Goal: Task Accomplishment & Management: Manage account settings

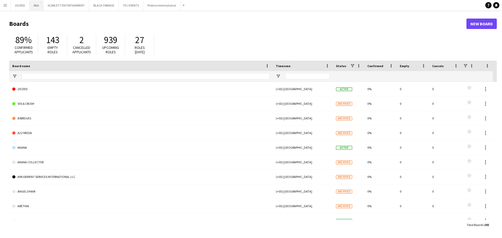
click at [37, 3] on button "RAA Close" at bounding box center [37, 5] width 14 height 10
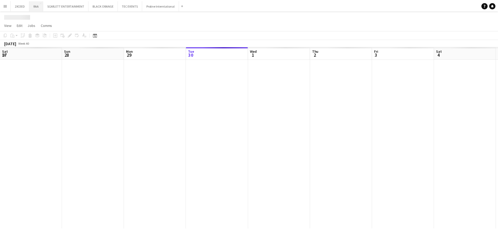
scroll to position [0, 125]
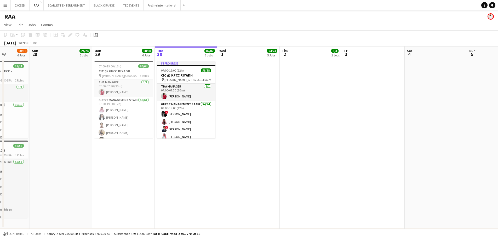
drag, startPoint x: 155, startPoint y: 120, endPoint x: 247, endPoint y: 117, distance: 91.8
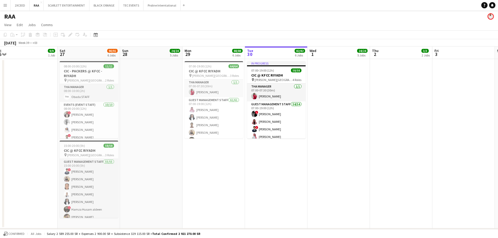
scroll to position [0, 127]
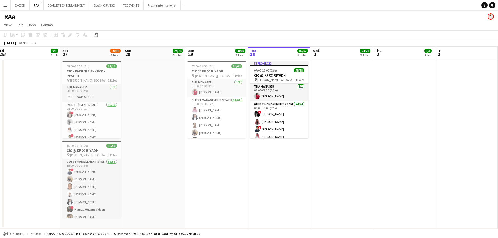
drag, startPoint x: 101, startPoint y: 162, endPoint x: 197, endPoint y: 158, distance: 96.8
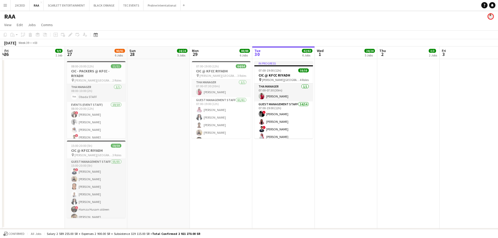
scroll to position [0, 119]
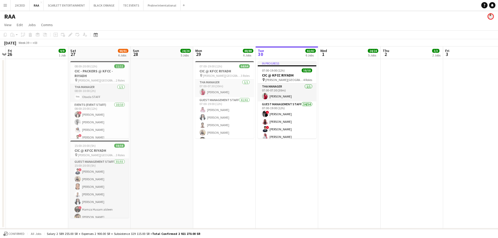
drag, startPoint x: 160, startPoint y: 134, endPoint x: 169, endPoint y: 121, distance: 15.7
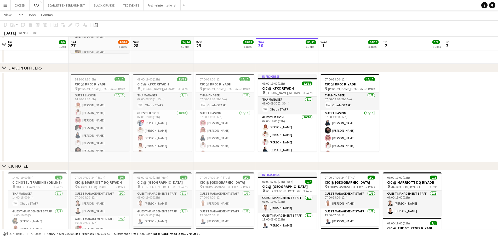
scroll to position [165, 0]
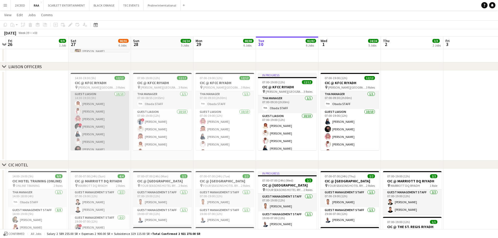
click at [99, 110] on app-card-role "Guest Liasion [DATE] 14:30-19:30 (5h) [PERSON_NAME] [PERSON_NAME] [PERSON_NAME]…" at bounding box center [100, 134] width 59 height 86
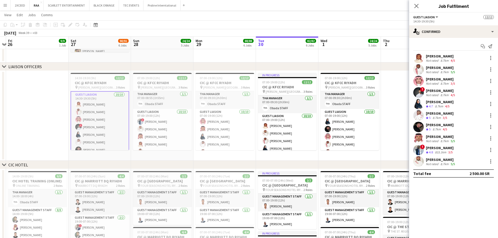
click at [448, 126] on div "[PERSON_NAME]" at bounding box center [440, 125] width 28 height 5
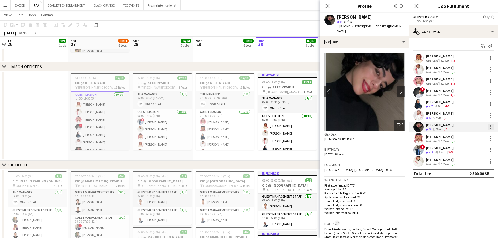
click at [491, 128] on div at bounding box center [490, 128] width 1 height 1
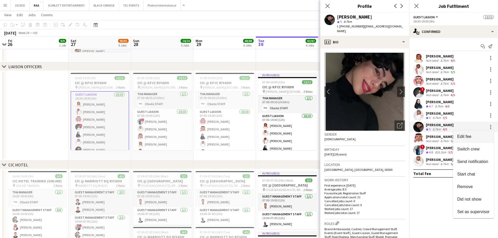
click at [481, 134] on span "Edit fee" at bounding box center [473, 136] width 32 height 5
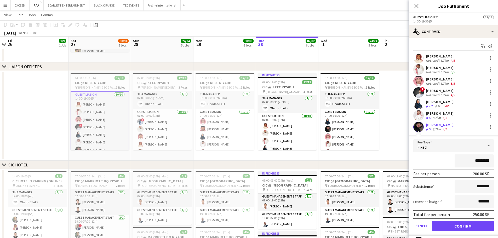
drag, startPoint x: 466, startPoint y: 162, endPoint x: 475, endPoint y: 162, distance: 8.6
click at [475, 162] on input "*********" at bounding box center [474, 160] width 39 height 13
type input "*********"
drag, startPoint x: 470, startPoint y: 188, endPoint x: 475, endPoint y: 188, distance: 4.2
click at [475, 188] on input "********" at bounding box center [474, 186] width 39 height 13
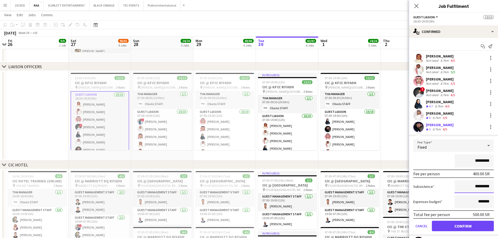
type input "*********"
click at [464, 225] on button "Confirm" at bounding box center [463, 226] width 62 height 10
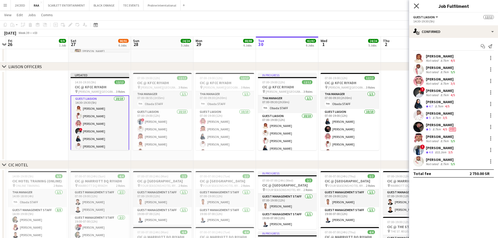
click at [414, 7] on icon "Close pop-in" at bounding box center [416, 5] width 5 height 5
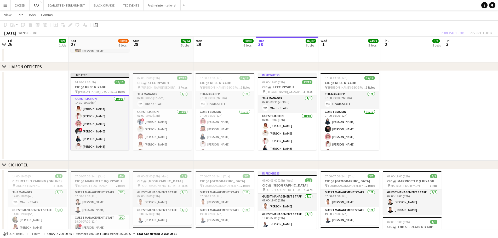
click at [451, 30] on div "Publish 1 job Revert 1 job" at bounding box center [466, 33] width 64 height 7
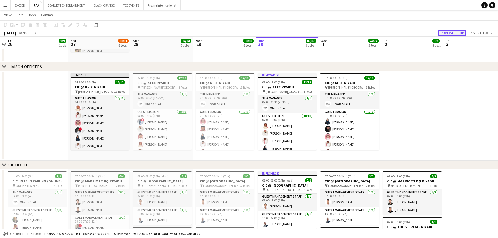
click at [451, 31] on button "Publish 1 job" at bounding box center [452, 33] width 28 height 7
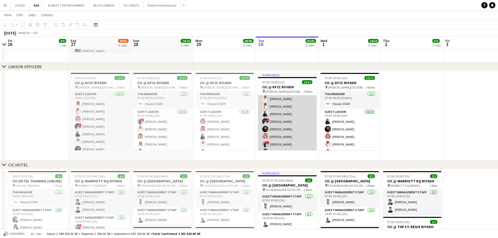
scroll to position [35, 0]
click at [273, 122] on app-card-role "Guest Liasion [DATE] 07:00-19:00 (12h) [PERSON_NAME] Sultan Alnashwan [PERSON_N…" at bounding box center [287, 121] width 59 height 86
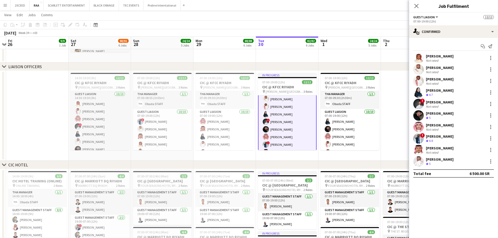
scroll to position [35, 0]
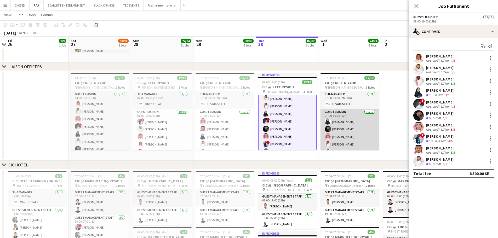
click at [337, 121] on app-card-role "Guest Liasion [DATE] 07:00-19:00 (12h) [PERSON_NAME] Almaha Almghbeel [PERSON_N…" at bounding box center [349, 152] width 59 height 86
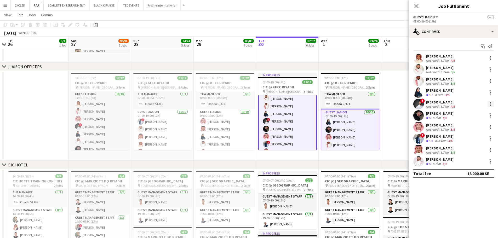
click at [492, 104] on div at bounding box center [490, 104] width 6 height 6
click at [480, 150] on span "Remove" at bounding box center [473, 151] width 32 height 5
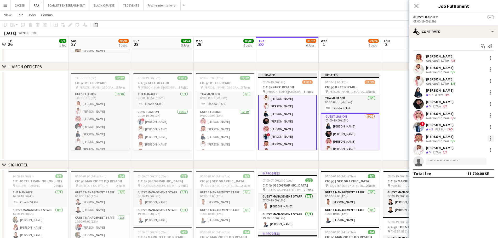
click at [491, 139] on div at bounding box center [490, 138] width 1 height 1
click at [485, 181] on button "Remove" at bounding box center [473, 186] width 41 height 13
click at [489, 103] on div at bounding box center [490, 104] width 6 height 6
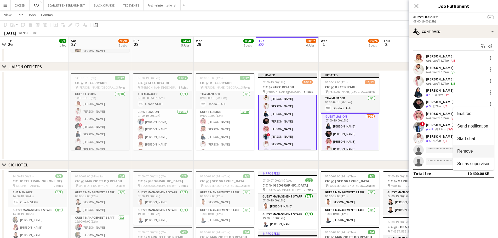
click at [479, 149] on span "Remove" at bounding box center [473, 151] width 32 height 5
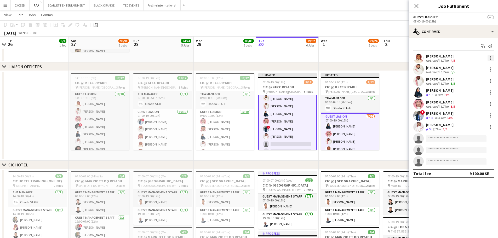
click at [489, 58] on div at bounding box center [490, 58] width 6 height 6
click at [478, 102] on button "Remove" at bounding box center [473, 105] width 41 height 13
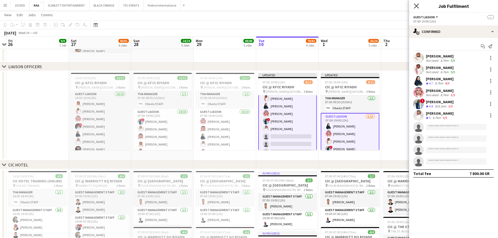
click at [417, 5] on icon at bounding box center [416, 5] width 5 height 5
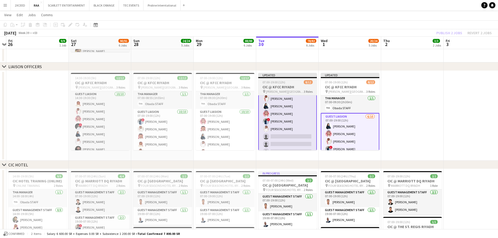
click at [299, 85] on h3 "CIC @ KFCC RIYADH" at bounding box center [287, 87] width 59 height 5
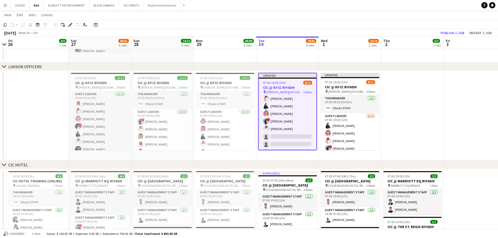
scroll to position [35, 0]
click at [406, 81] on app-date-cell at bounding box center [412, 116] width 62 height 90
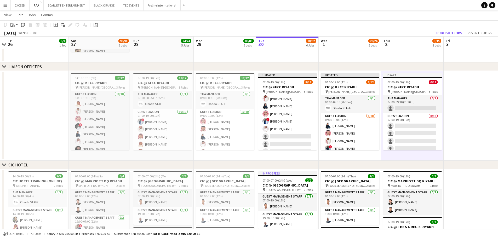
click at [461, 82] on app-date-cell at bounding box center [475, 116] width 62 height 90
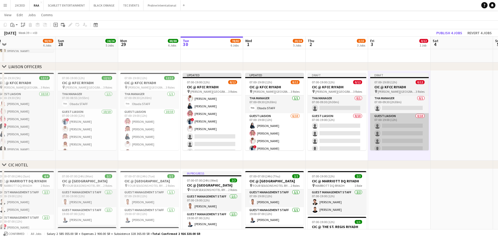
drag, startPoint x: 475, startPoint y: 156, endPoint x: 406, endPoint y: 140, distance: 71.1
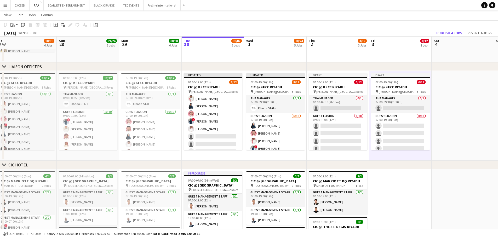
click at [453, 86] on app-date-cell at bounding box center [463, 116] width 62 height 90
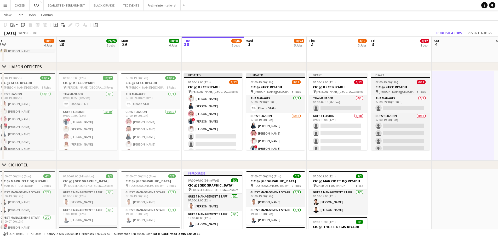
click at [391, 80] on app-job-card "Draft 07:00-19:00 (12h) 0/12 CIC @ KFCC RIYADH pin [PERSON_NAME][GEOGRAPHIC_DAT…" at bounding box center [400, 111] width 59 height 77
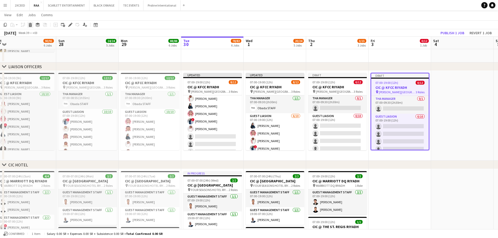
click at [31, 26] on icon at bounding box center [30, 25] width 3 height 3
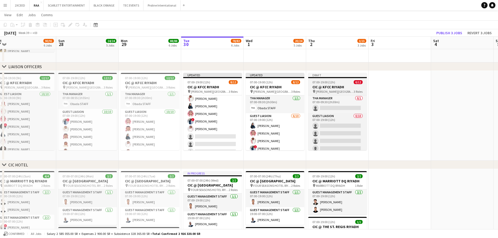
click at [322, 82] on span "07:00-19:00 (12h)" at bounding box center [323, 82] width 23 height 4
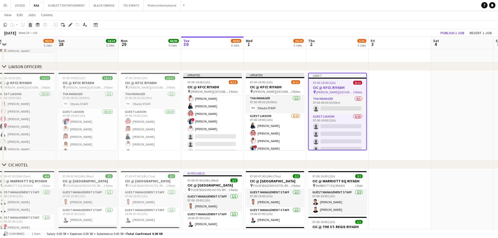
click at [31, 25] on icon at bounding box center [30, 25] width 3 height 3
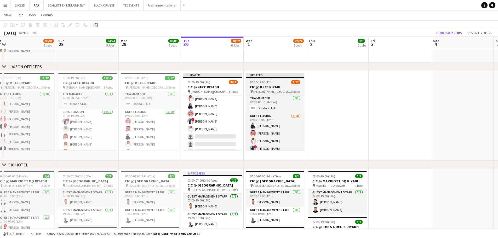
click at [267, 87] on h3 "CIC @ KFCC RIYADH" at bounding box center [275, 87] width 59 height 5
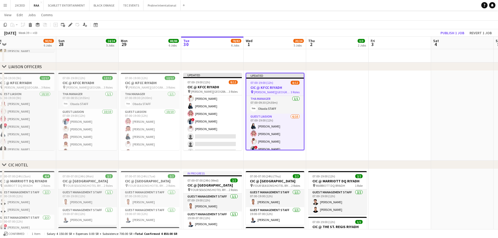
click at [330, 84] on app-date-cell at bounding box center [337, 116] width 62 height 90
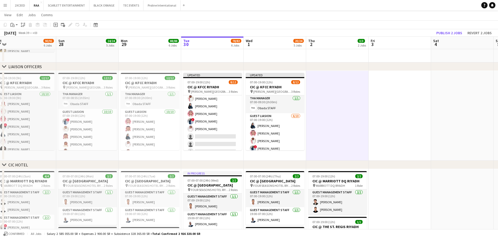
click at [386, 89] on app-date-cell at bounding box center [400, 116] width 62 height 90
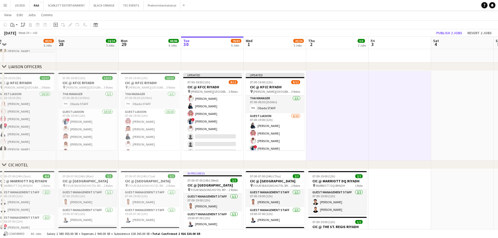
click at [456, 85] on app-date-cell at bounding box center [462, 116] width 62 height 90
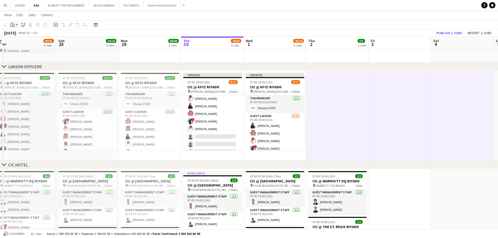
click at [18, 27] on app-action-btn "Paste" at bounding box center [13, 25] width 9 height 6
click at [25, 42] on link "Paste with crew Ctrl+Shift+V" at bounding box center [38, 43] width 49 height 5
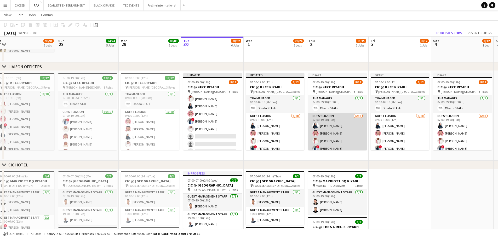
click at [336, 129] on app-card-role "Guest Liasion [DATE] 07:00-19:00 (12h) [PERSON_NAME] [PERSON_NAME] [PERSON_NAME…" at bounding box center [337, 156] width 59 height 86
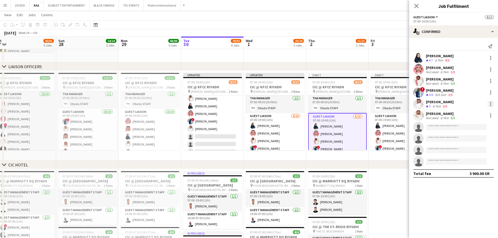
click at [491, 103] on div at bounding box center [490, 104] width 6 height 6
click at [480, 160] on button "Remove" at bounding box center [473, 164] width 41 height 13
click at [491, 82] on div at bounding box center [490, 81] width 6 height 6
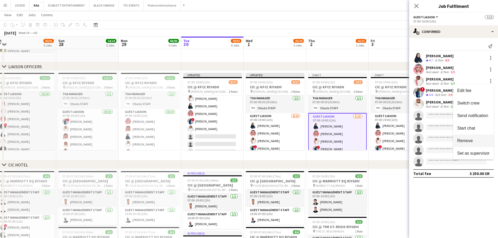
click at [481, 139] on span "Remove" at bounding box center [473, 141] width 32 height 5
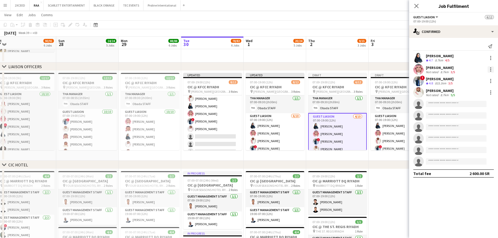
click at [492, 68] on div at bounding box center [490, 69] width 6 height 6
click at [481, 125] on button "Remove" at bounding box center [473, 129] width 41 height 13
click at [492, 59] on div at bounding box center [490, 58] width 6 height 6
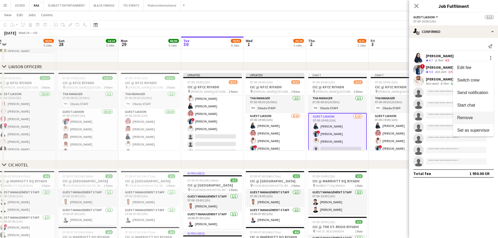
click at [480, 116] on span "Remove" at bounding box center [473, 118] width 32 height 5
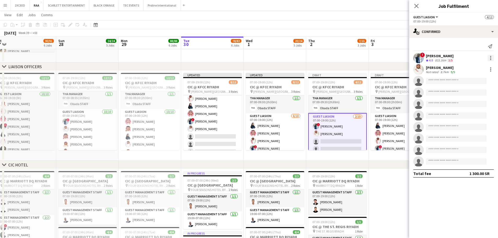
click at [490, 57] on div at bounding box center [490, 56] width 1 height 1
click at [473, 119] on span "Remove" at bounding box center [473, 118] width 32 height 5
click at [416, 6] on icon at bounding box center [416, 5] width 5 height 5
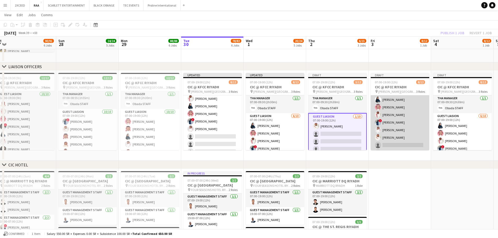
click at [405, 119] on app-card-role "Guest Liasion [DATE] 07:00-19:00 (12h) [PERSON_NAME] [PERSON_NAME] [PERSON_NAME…" at bounding box center [400, 130] width 59 height 86
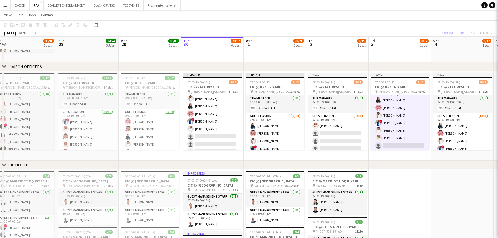
scroll to position [27, 0]
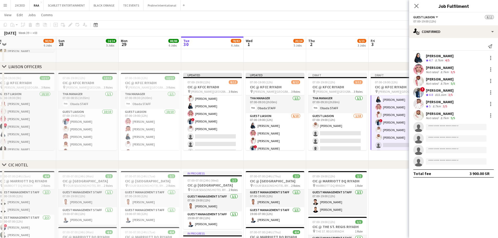
click at [419, 7] on app-icon "Close pop-in" at bounding box center [416, 6] width 6 height 6
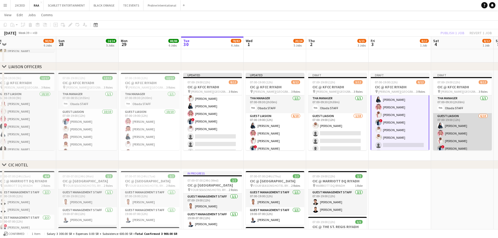
click at [451, 132] on app-card-role "Guest Liasion [DATE] 07:00-19:00 (12h) [PERSON_NAME] [PERSON_NAME] [PERSON_NAME…" at bounding box center [462, 156] width 59 height 86
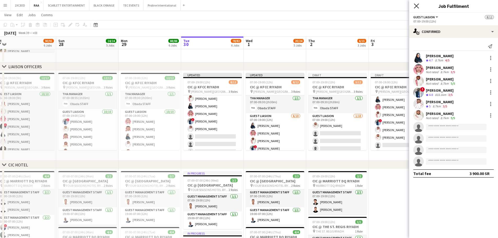
click at [417, 8] on icon "Close pop-in" at bounding box center [416, 5] width 5 height 5
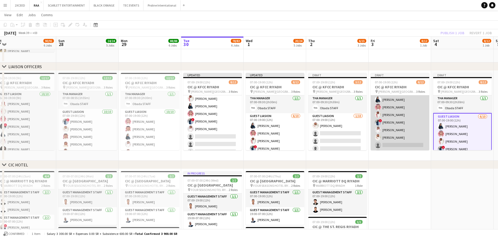
click at [400, 123] on app-card-role "Guest Liasion [DATE] 07:00-19:00 (12h) [PERSON_NAME] [PERSON_NAME] [PERSON_NAME…" at bounding box center [400, 130] width 59 height 86
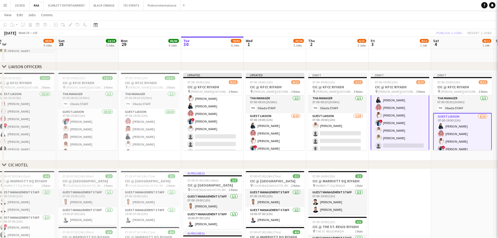
scroll to position [27, 0]
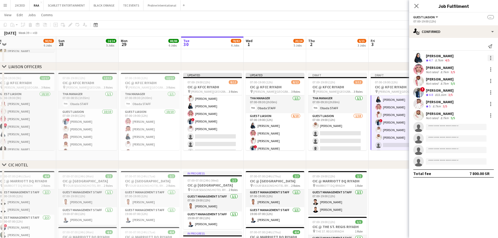
click at [490, 59] on div at bounding box center [490, 58] width 6 height 6
click at [481, 104] on span "Remove" at bounding box center [473, 105] width 32 height 5
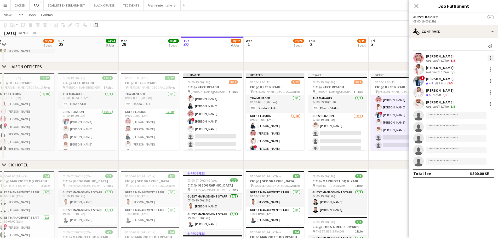
click at [491, 59] on div at bounding box center [490, 58] width 1 height 1
click at [481, 101] on button "Remove" at bounding box center [473, 105] width 41 height 13
click at [491, 59] on div at bounding box center [490, 58] width 6 height 6
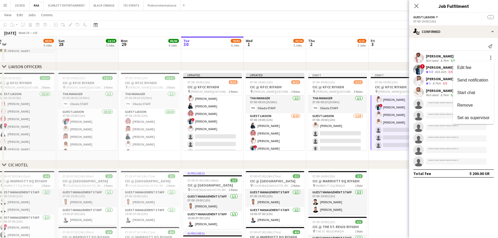
click at [481, 107] on span "Remove" at bounding box center [473, 105] width 32 height 5
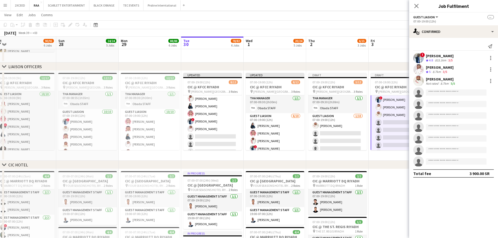
click at [485, 60] on div "! [PERSON_NAME] Crew rating 4.8 833.1km 3/5" at bounding box center [453, 58] width 89 height 10
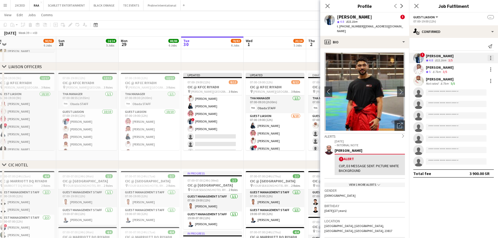
click at [490, 59] on div at bounding box center [490, 58] width 6 height 6
click at [477, 107] on span "Remove" at bounding box center [473, 105] width 32 height 5
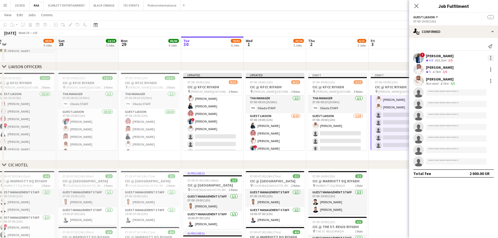
click at [489, 58] on div at bounding box center [490, 58] width 6 height 6
click at [479, 105] on span "Remove" at bounding box center [473, 105] width 32 height 5
click at [492, 59] on div at bounding box center [490, 58] width 6 height 6
click at [481, 103] on span "Remove" at bounding box center [473, 105] width 32 height 5
click at [416, 5] on icon "Close pop-in" at bounding box center [416, 5] width 5 height 5
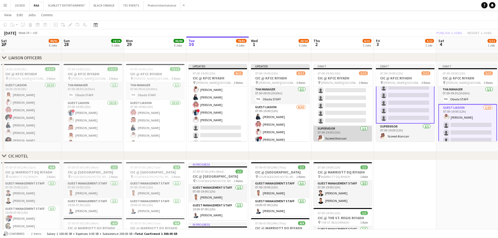
scroll to position [67, 0]
click at [346, 132] on app-card-role "Supervisor [DATE] 07:00-19:00 (12h) [PERSON_NAME]" at bounding box center [342, 133] width 59 height 18
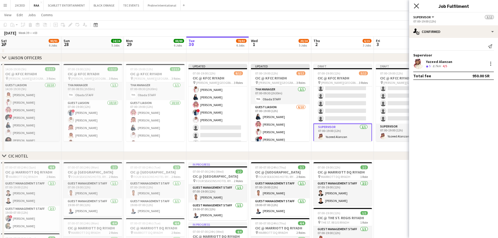
click at [418, 7] on icon "Close pop-in" at bounding box center [416, 5] width 5 height 5
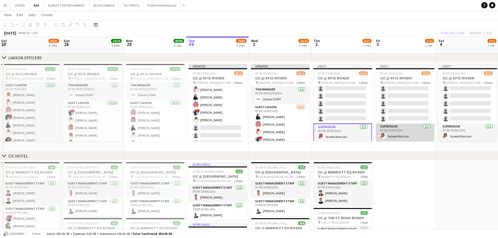
scroll to position [0, 189]
click at [413, 135] on app-card-role "Supervisor [DATE] 07:00-19:00 (12h) [PERSON_NAME]" at bounding box center [405, 133] width 59 height 18
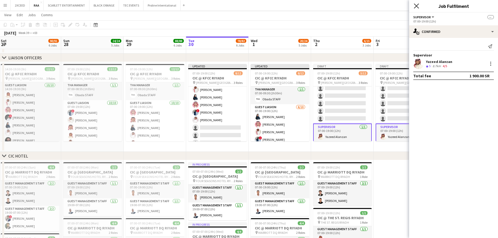
click at [417, 5] on icon at bounding box center [416, 5] width 5 height 5
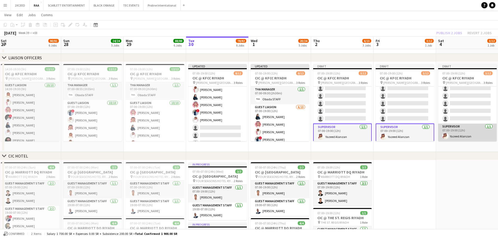
click at [454, 133] on app-card-role "Supervisor [DATE] 07:00-19:00 (12h) [PERSON_NAME]" at bounding box center [467, 133] width 59 height 18
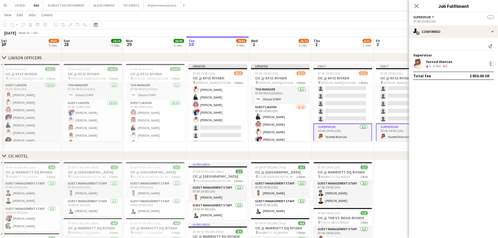
click at [490, 62] on div at bounding box center [490, 62] width 1 height 1
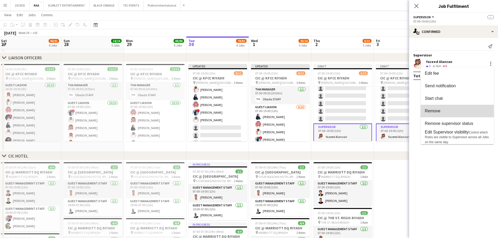
click at [460, 112] on span "Remove" at bounding box center [457, 111] width 65 height 5
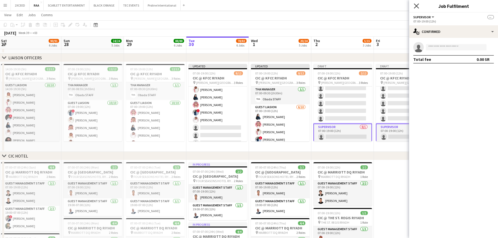
click at [417, 4] on icon "Close pop-in" at bounding box center [416, 5] width 5 height 5
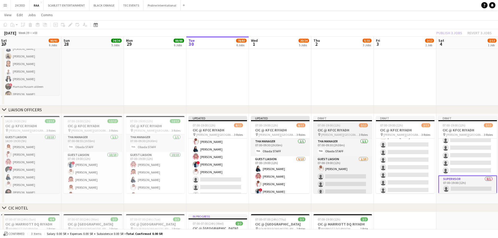
scroll to position [122, 0]
click at [341, 128] on app-job-card "Draft 07:00-19:00 (12h) 2/12 CIC @ KFCC RIYADH pin [PERSON_NAME][GEOGRAPHIC_DAT…" at bounding box center [342, 154] width 59 height 77
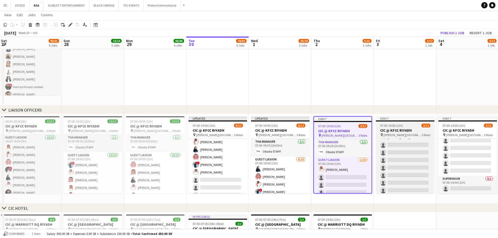
click at [393, 125] on span "07:00-19:00 (12h)" at bounding box center [391, 126] width 23 height 4
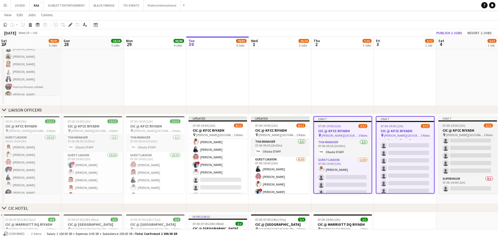
click at [475, 128] on app-job-card "Draft 07:00-19:00 (12h) 2/12 CIC @ KFCC RIYADH pin [PERSON_NAME][GEOGRAPHIC_DAT…" at bounding box center [467, 154] width 59 height 77
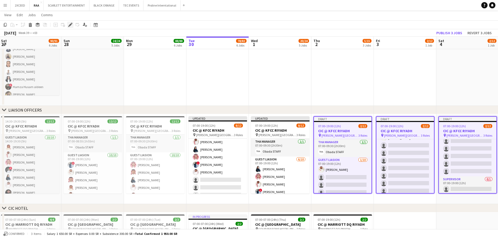
click at [72, 26] on icon "Edit" at bounding box center [70, 25] width 4 height 4
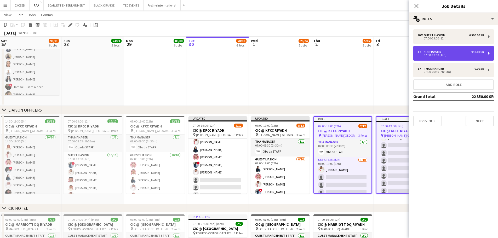
click at [452, 52] on div "1 x Supervisor 950.00 SR" at bounding box center [450, 52] width 67 height 4
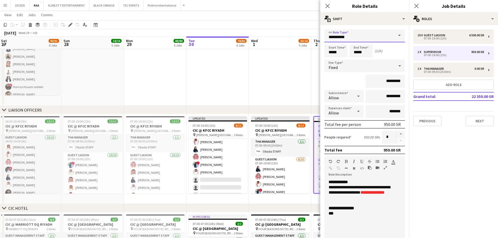
click at [380, 37] on input "**********" at bounding box center [364, 35] width 81 height 13
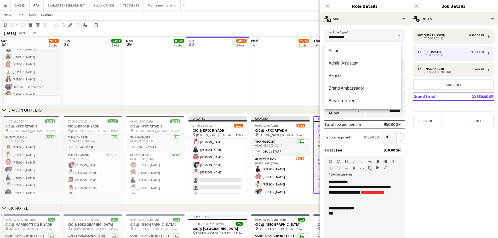
click at [395, 35] on span at bounding box center [399, 35] width 11 height 13
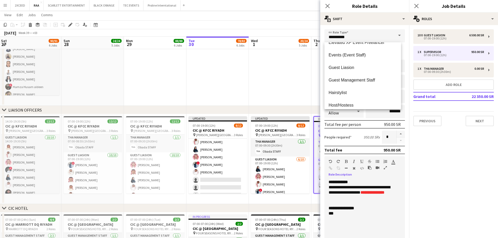
drag, startPoint x: 394, startPoint y: 196, endPoint x: 396, endPoint y: 193, distance: 3.4
click at [394, 196] on p "**********" at bounding box center [363, 193] width 68 height 16
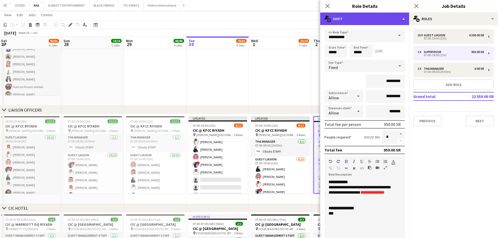
click at [365, 20] on div "multiple-actions-text Shift" at bounding box center [364, 19] width 89 height 13
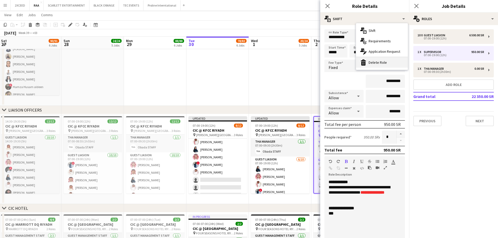
click at [378, 65] on div "bin-2 Delete Role" at bounding box center [382, 62] width 52 height 10
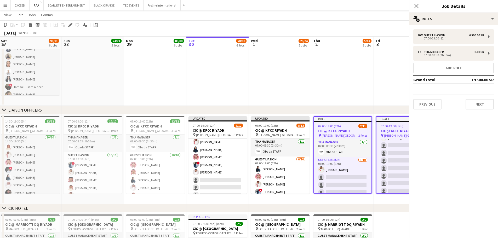
scroll to position [50, 0]
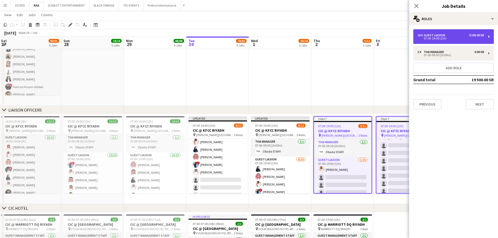
click at [453, 35] on div "10 x Guest Liasion 6 500.00 SR" at bounding box center [450, 35] width 67 height 4
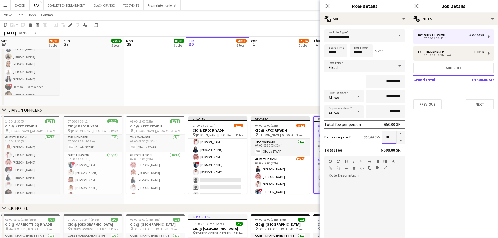
drag, startPoint x: 388, startPoint y: 138, endPoint x: 382, endPoint y: 137, distance: 6.6
click at [382, 137] on input "**" at bounding box center [389, 137] width 14 height 13
type input "*"
click at [437, 132] on mat-expansion-panel "pencil3 General details 10 x Guest Liasion 6 500.00 SR 07:00-19:00 (12h) 1 x TH…" at bounding box center [453, 131] width 89 height 213
click at [473, 106] on button "Next" at bounding box center [480, 104] width 28 height 10
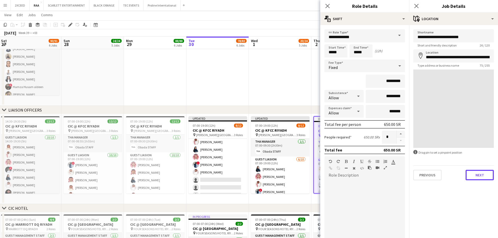
click at [477, 176] on button "Next" at bounding box center [480, 175] width 28 height 10
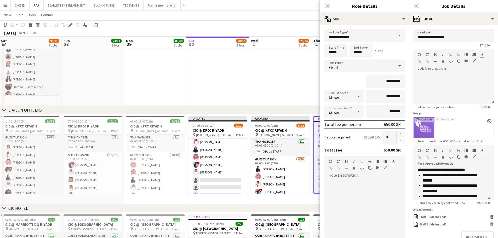
scroll to position [105, 0]
click at [328, 6] on icon "Close pop-in" at bounding box center [327, 5] width 5 height 5
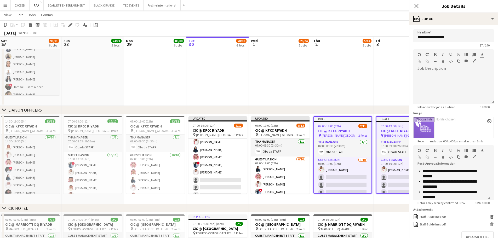
scroll to position [0, 0]
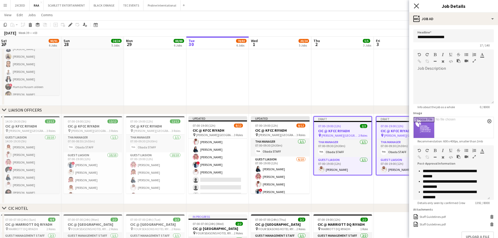
click at [416, 7] on icon at bounding box center [416, 5] width 5 height 5
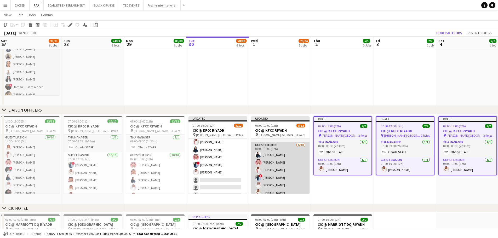
scroll to position [18, 0]
click at [275, 172] on app-card-role "Guest Liasion [DATE] 07:00-19:00 (12h) [PERSON_NAME] [PERSON_NAME] [PERSON_NAME…" at bounding box center [280, 182] width 59 height 86
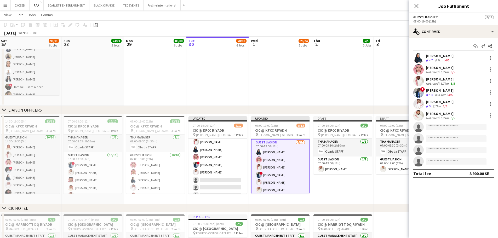
click at [447, 82] on div "8.7km" at bounding box center [444, 84] width 10 height 4
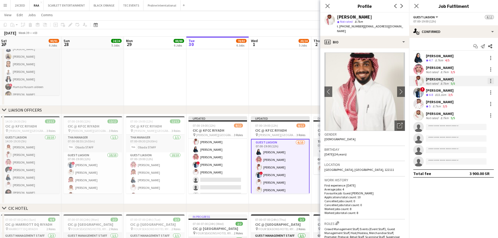
click at [490, 82] on div at bounding box center [490, 82] width 1 height 1
click at [476, 93] on span "Edit fee" at bounding box center [473, 90] width 32 height 5
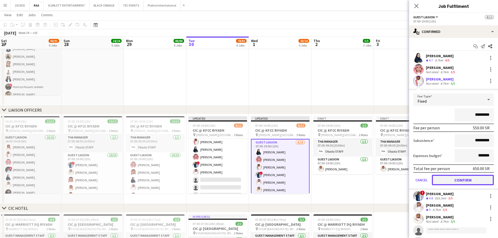
click at [454, 181] on button "Confirm" at bounding box center [463, 180] width 62 height 10
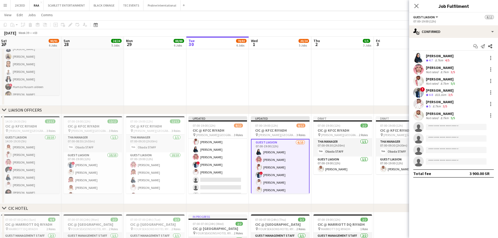
click at [347, 84] on app-date-cell at bounding box center [342, 20] width 62 height 169
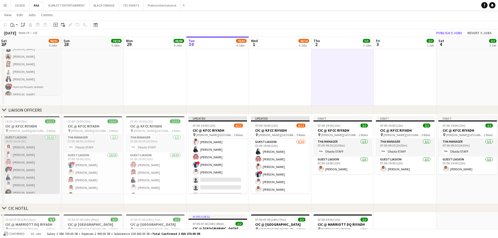
click at [27, 160] on app-card-role "Guest Liasion [DATE] 14:30-19:30 (5h) [PERSON_NAME] [PERSON_NAME] [PERSON_NAME]…" at bounding box center [30, 178] width 59 height 86
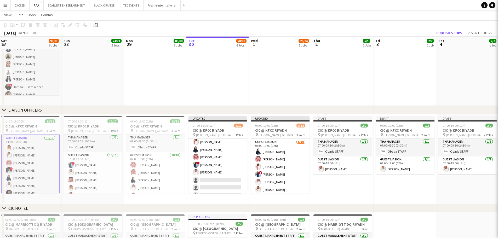
scroll to position [0, 189]
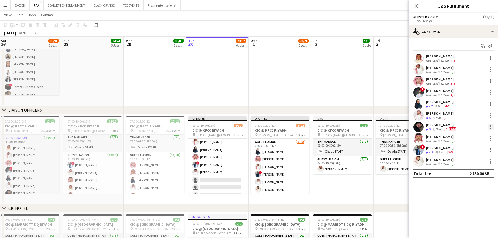
click at [491, 128] on div at bounding box center [490, 127] width 6 height 6
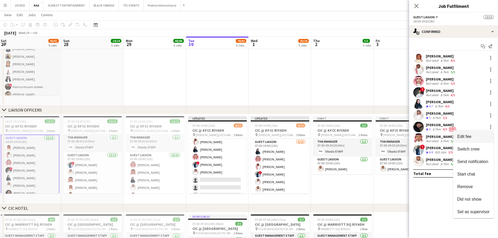
click at [475, 140] on button "Edit fee" at bounding box center [473, 136] width 41 height 13
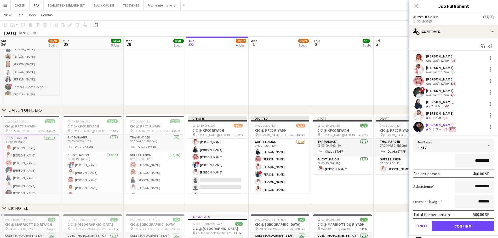
drag, startPoint x: 468, startPoint y: 160, endPoint x: 475, endPoint y: 160, distance: 7.1
click at [475, 160] on input "*********" at bounding box center [474, 160] width 39 height 13
type input "*********"
click at [466, 226] on button "Confirm" at bounding box center [463, 226] width 62 height 10
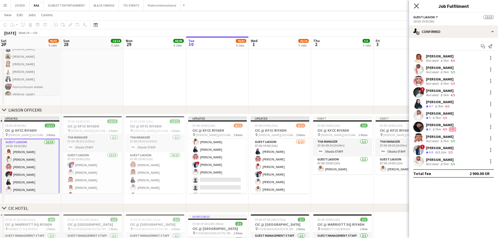
click at [416, 4] on icon "Close pop-in" at bounding box center [416, 5] width 5 height 5
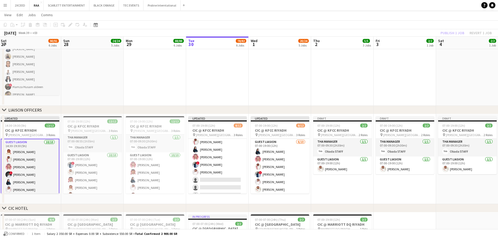
click at [365, 93] on app-date-cell at bounding box center [342, 20] width 62 height 169
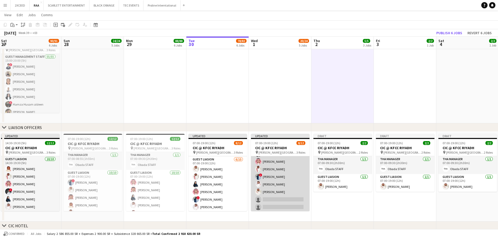
scroll to position [35, 0]
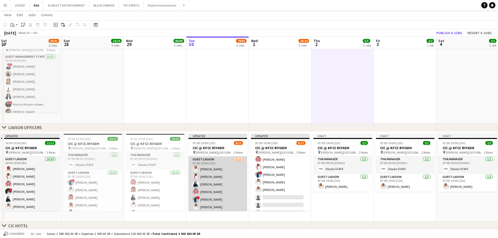
click at [206, 170] on app-card-role "Guest Liasion [DATE] 07:00-19:00 (12h) Sultan Alnashwan [PERSON_NAME] [PERSON_N…" at bounding box center [217, 200] width 59 height 86
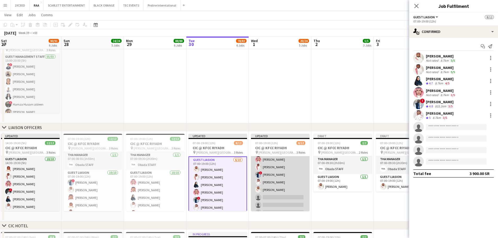
click at [292, 180] on app-card-role "Guest Liasion [DATE] 07:00-19:00 (12h) [PERSON_NAME] [PERSON_NAME] [PERSON_NAME…" at bounding box center [280, 182] width 59 height 86
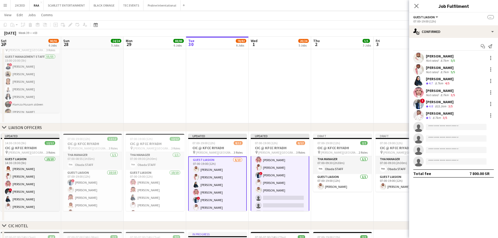
scroll to position [35, 0]
click at [490, 58] on div at bounding box center [490, 58] width 6 height 6
click at [477, 99] on button "Remove" at bounding box center [473, 105] width 41 height 13
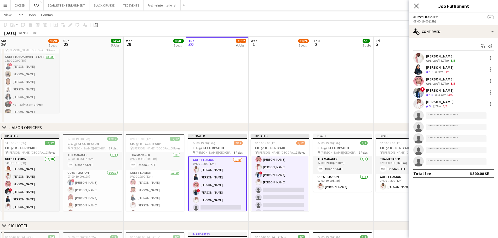
click at [418, 4] on icon "Close pop-in" at bounding box center [416, 5] width 5 height 5
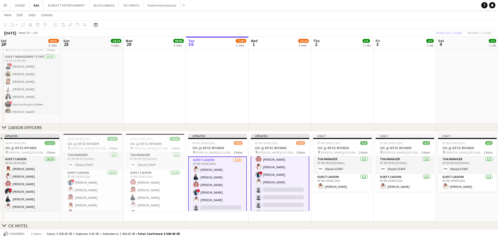
click at [277, 106] on app-date-cell at bounding box center [280, 38] width 62 height 169
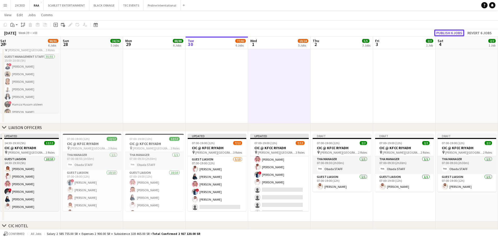
click at [452, 32] on button "Publish 6 jobs" at bounding box center [449, 33] width 30 height 7
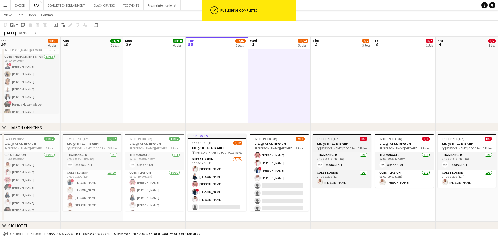
click at [335, 137] on span "07:00-19:00 (12h)" at bounding box center [328, 139] width 23 height 4
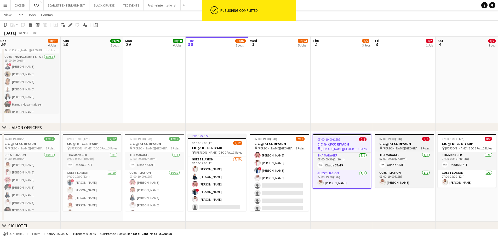
click at [408, 146] on h3 "CIC @ KFCC RIYADH" at bounding box center [404, 143] width 59 height 5
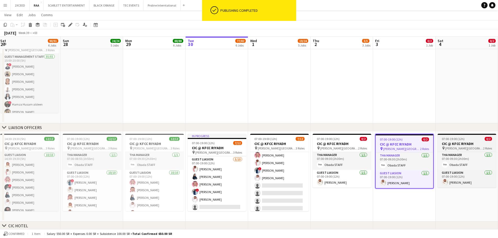
click at [464, 143] on h3 "CIC @ KFCC RIYADH" at bounding box center [467, 143] width 59 height 5
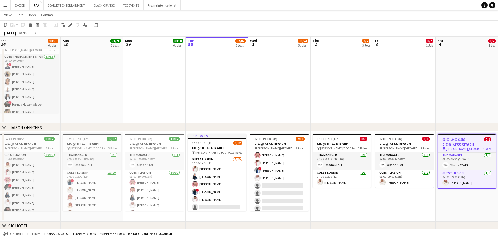
click at [347, 204] on app-date-cell "07:00-19:00 (12h) 0/2 CIC @ KFCC RIYADH pin [PERSON_NAME][GEOGRAPHIC_DATA] 2 Ro…" at bounding box center [342, 177] width 62 height 90
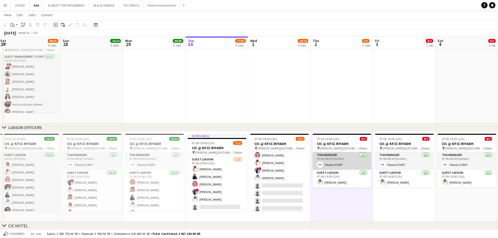
click at [348, 158] on app-card-role "THA Manager [DATE] 07:00-09:30 (2h30m) Obada STAFF" at bounding box center [342, 161] width 59 height 18
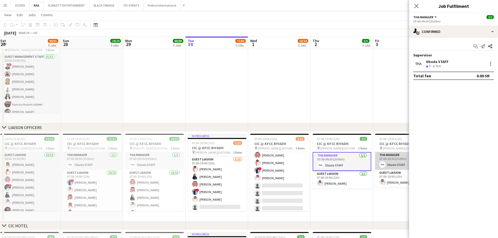
click at [393, 155] on app-card-role "THA Manager [DATE] 07:00-09:30 (2h30m) Obada STAFF" at bounding box center [404, 161] width 59 height 18
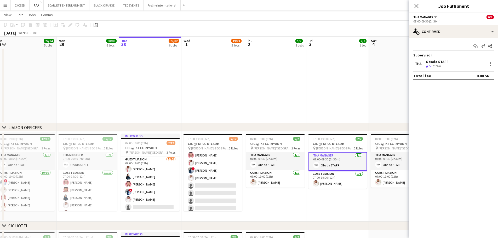
scroll to position [0, 201]
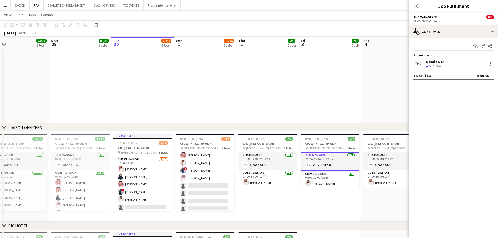
drag, startPoint x: 385, startPoint y: 204, endPoint x: 325, endPoint y: 193, distance: 61.4
click at [385, 161] on app-card-role "THA Manager [DATE] 07:00-09:30 (2h30m) Obada STAFF" at bounding box center [392, 161] width 59 height 18
click at [321, 207] on app-date-cell "07:00-19:00 (12h) 2/2 CIC @ KFCC RIYADH pin [PERSON_NAME][GEOGRAPHIC_DATA] 2 Ro…" at bounding box center [330, 177] width 62 height 90
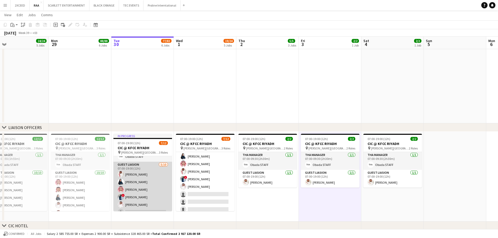
scroll to position [18, 0]
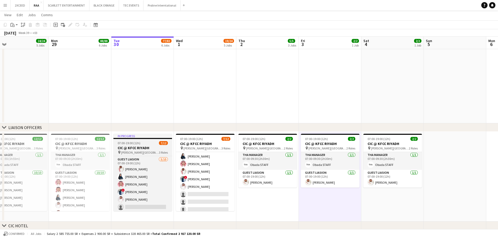
click at [139, 143] on span "07:00-19:00 (12h)" at bounding box center [129, 143] width 23 height 4
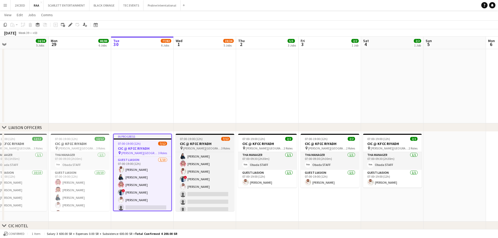
click at [198, 142] on h3 "CIC @ KFCC RIYADH" at bounding box center [205, 143] width 59 height 5
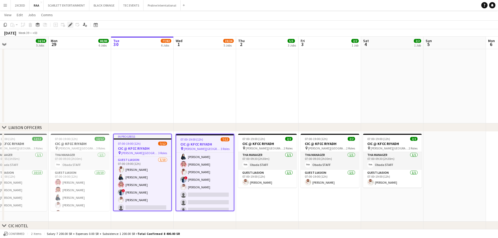
click at [70, 25] on icon at bounding box center [70, 25] width 3 height 3
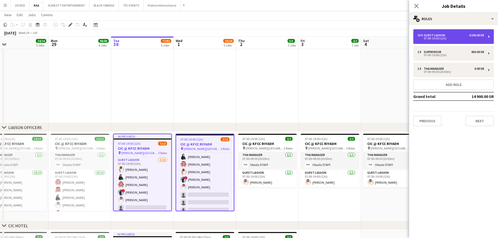
click at [437, 38] on div "07:00-19:00 (12h)" at bounding box center [450, 38] width 67 height 3
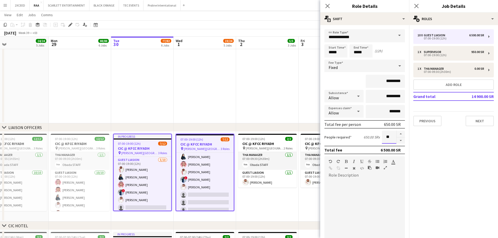
drag, startPoint x: 387, startPoint y: 138, endPoint x: 382, endPoint y: 137, distance: 4.7
click at [382, 138] on input "**" at bounding box center [389, 137] width 14 height 13
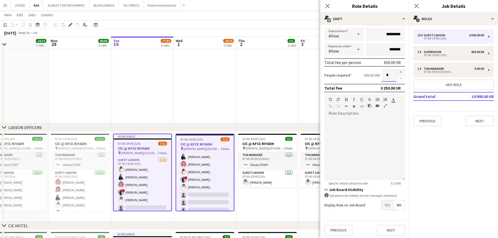
scroll to position [64, 0]
type input "*"
click at [388, 227] on button "Next" at bounding box center [391, 228] width 28 height 10
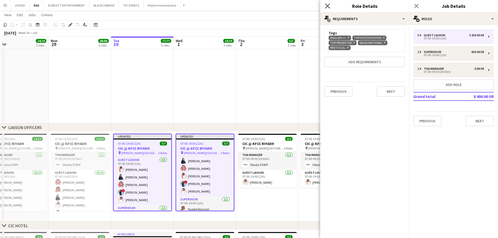
click at [330, 4] on icon at bounding box center [327, 5] width 5 height 5
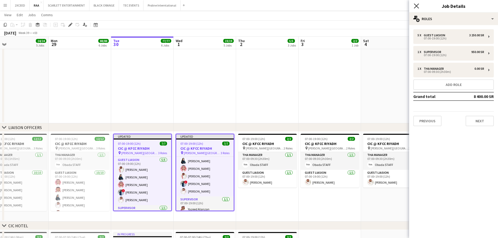
click at [415, 5] on icon "Close pop-in" at bounding box center [416, 5] width 5 height 5
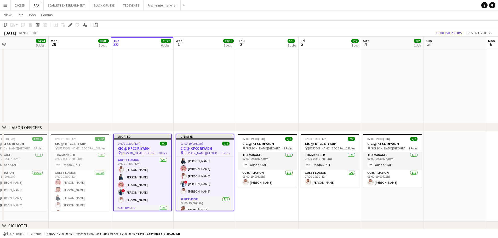
drag, startPoint x: 277, startPoint y: 73, endPoint x: 282, endPoint y: 70, distance: 5.7
click at [278, 72] on app-date-cell at bounding box center [267, 38] width 62 height 169
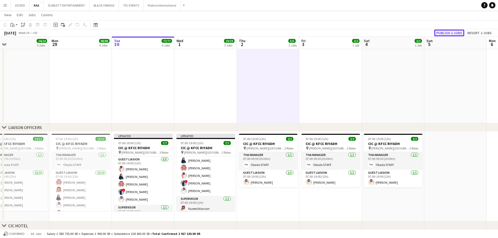
click at [442, 33] on button "Publish 2 jobs" at bounding box center [449, 33] width 30 height 7
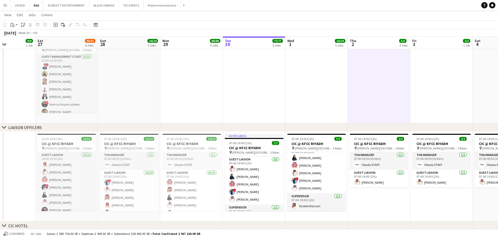
scroll to position [0, 158]
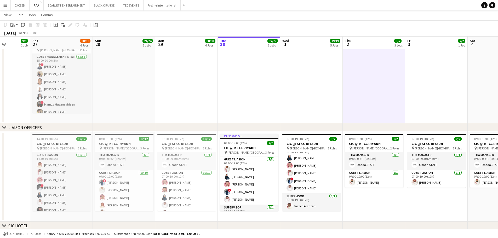
drag, startPoint x: 148, startPoint y: 99, endPoint x: 237, endPoint y: 97, distance: 88.9
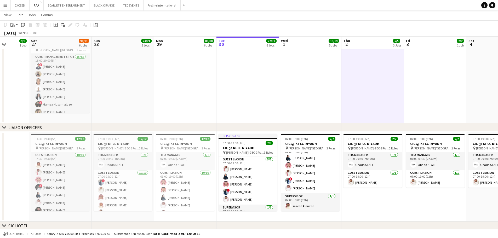
click at [372, 207] on app-date-cell "07:00-19:00 (12h) 2/2 CIC @ KFCC RIYADH pin [PERSON_NAME][GEOGRAPHIC_DATA] 2 Ro…" at bounding box center [372, 177] width 62 height 90
